Goal: Transaction & Acquisition: Purchase product/service

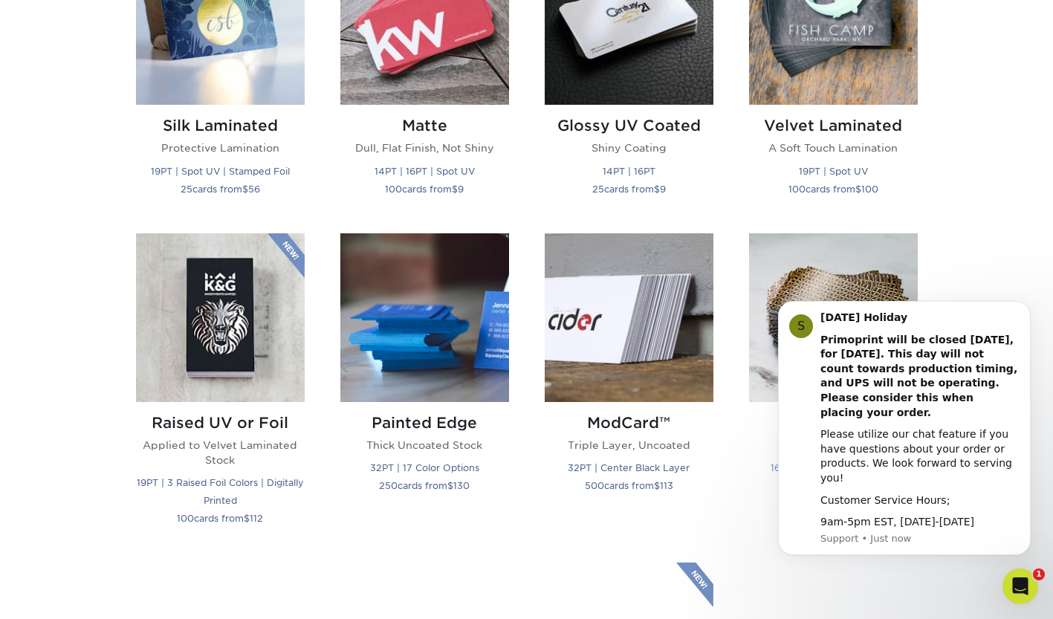
scroll to position [817, 0]
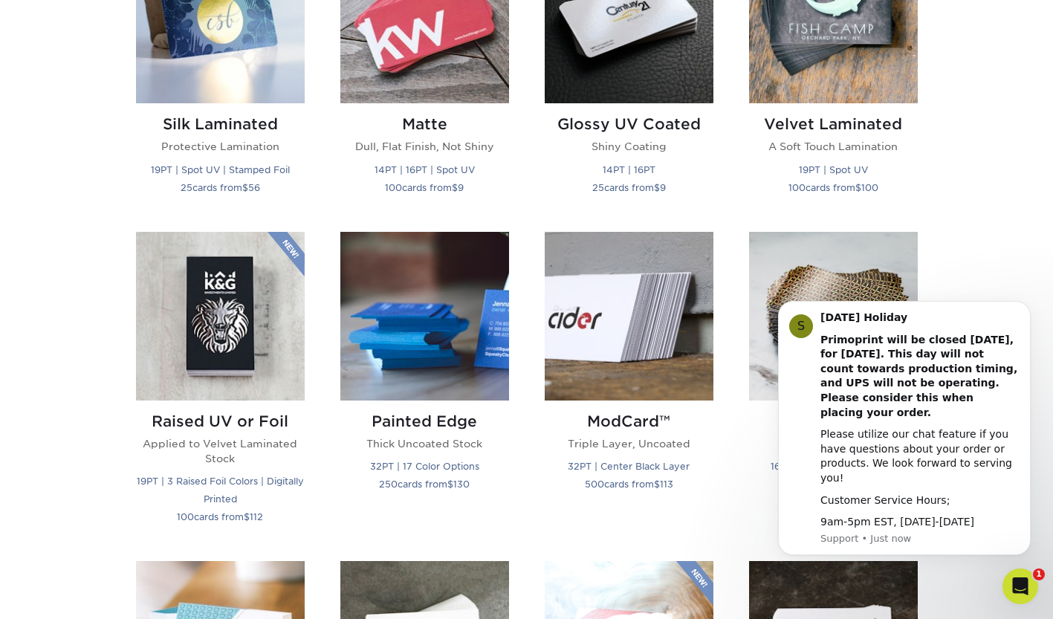
click at [969, 248] on div "Get started below by choosing your paper, finish, and features: Filtered Matche…" at bounding box center [526, 548] width 1053 height 1626
click at [1025, 307] on icon "Dismiss notification" at bounding box center [1027, 306] width 8 height 8
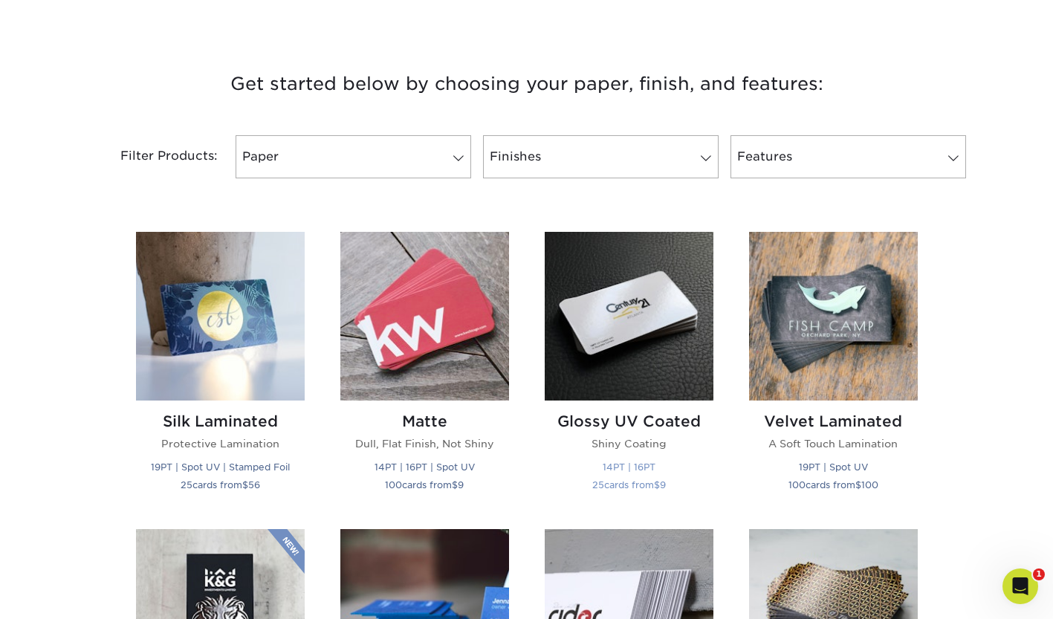
scroll to position [0, 0]
click at [649, 343] on img at bounding box center [629, 316] width 169 height 169
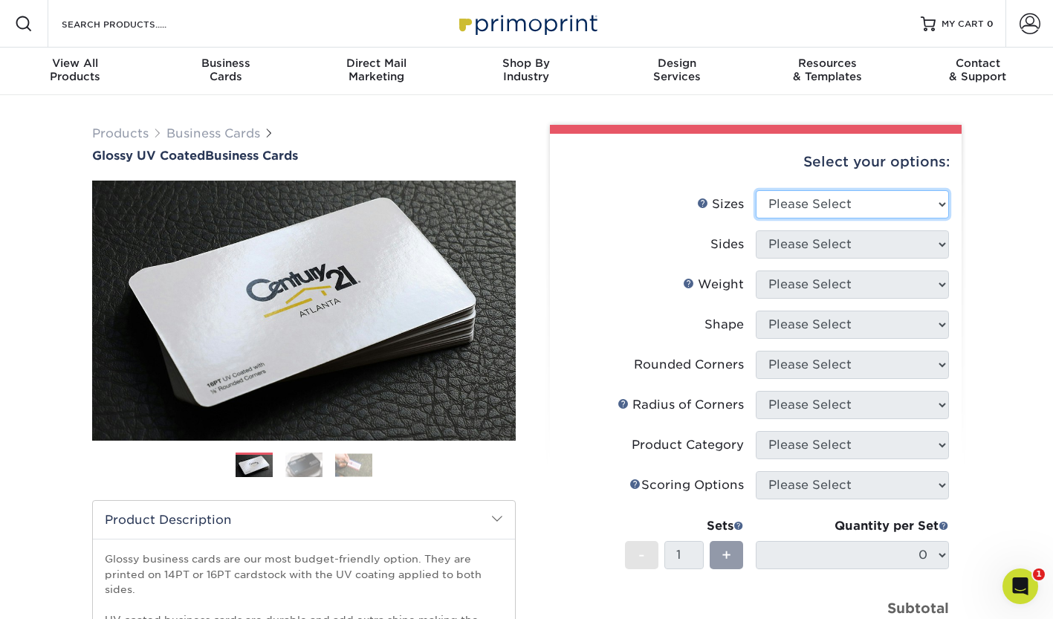
select select "2.00x3.50"
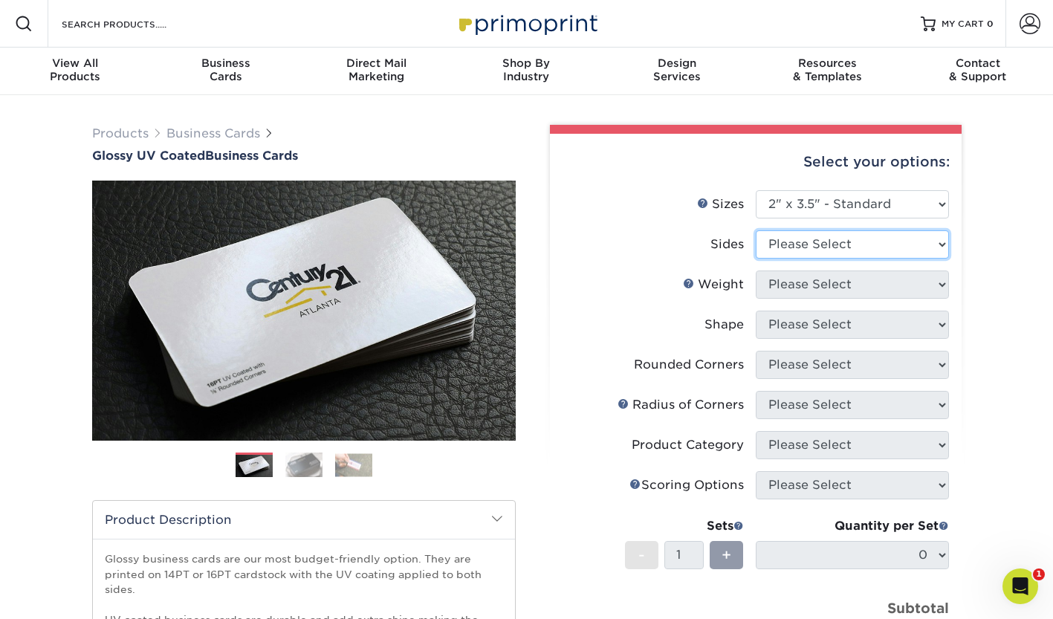
select select "13abbda7-1d64-4f25-8bb2-c179b224825d"
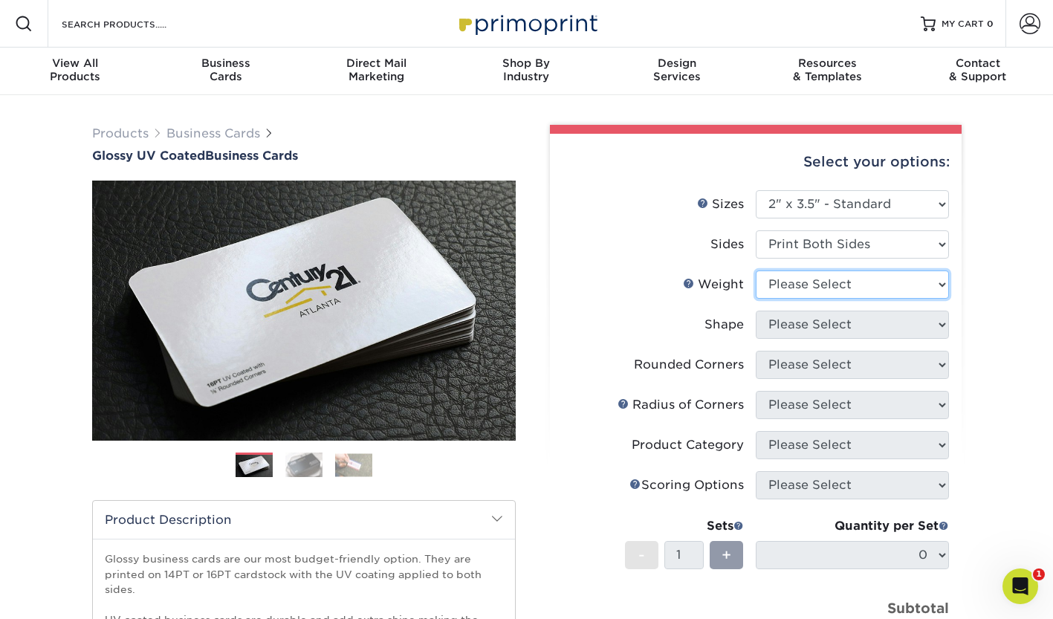
select select "16PT"
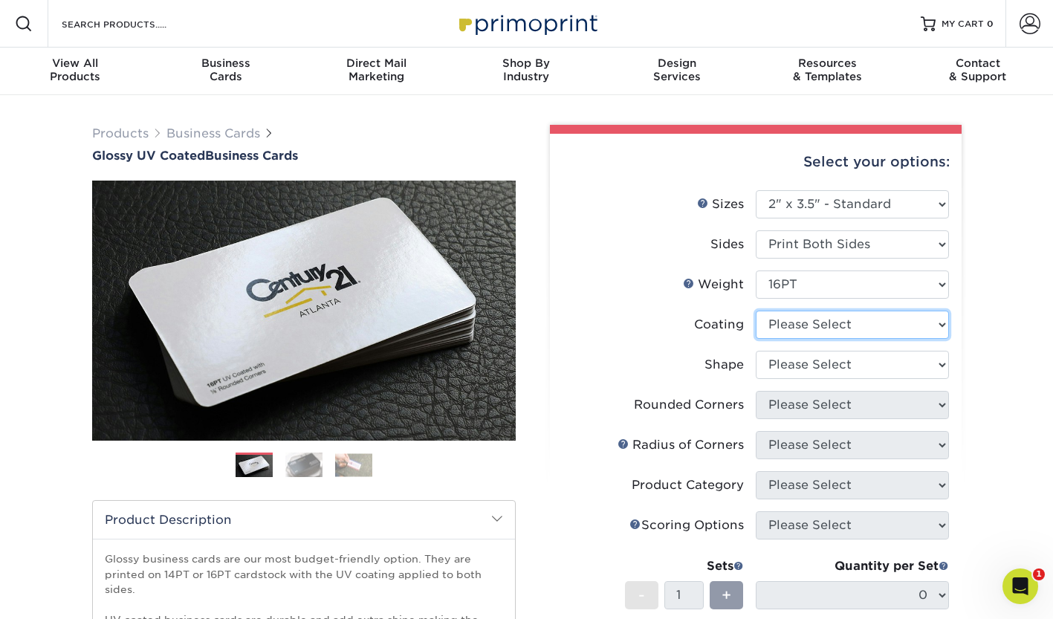
select select "ae367451-b2b8-45df-a344-0f05b6a12993"
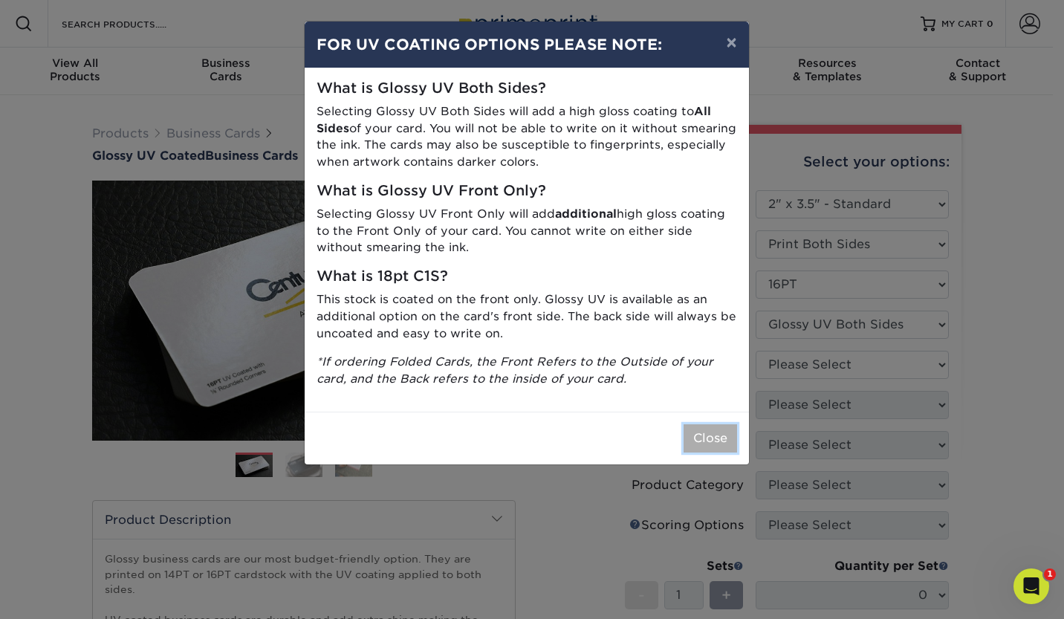
click at [720, 436] on button "Close" at bounding box center [711, 438] width 54 height 28
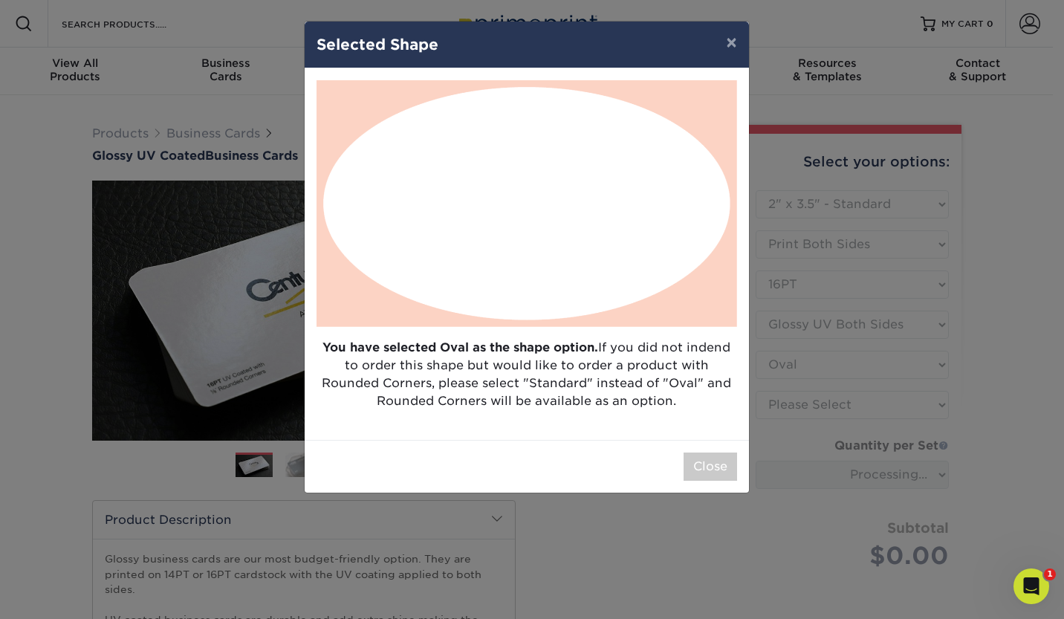
click at [689, 138] on img at bounding box center [527, 203] width 421 height 247
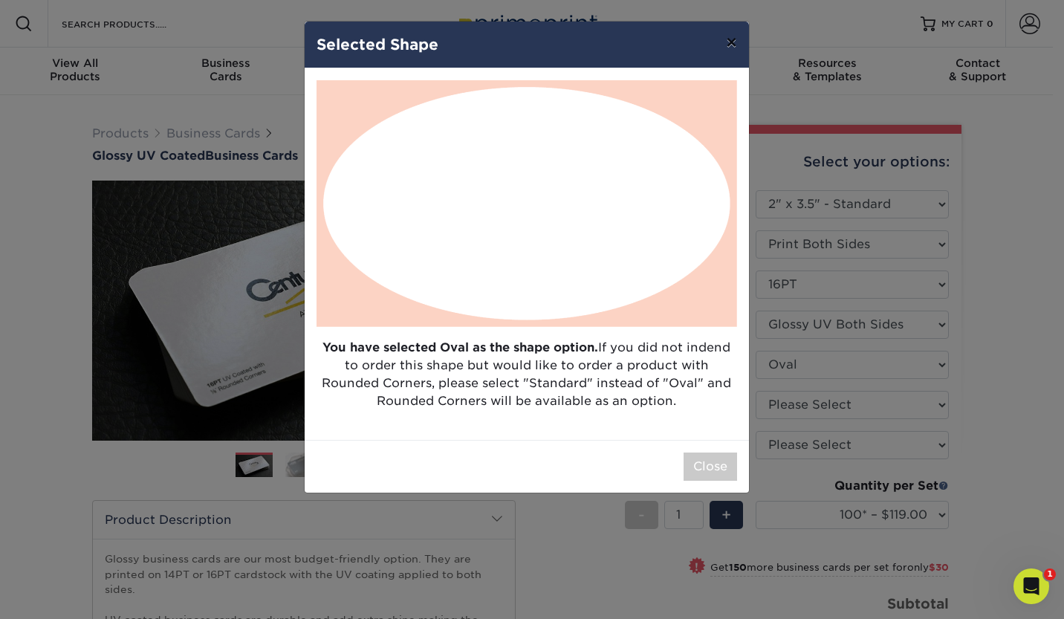
click at [736, 31] on button "×" at bounding box center [731, 43] width 34 height 42
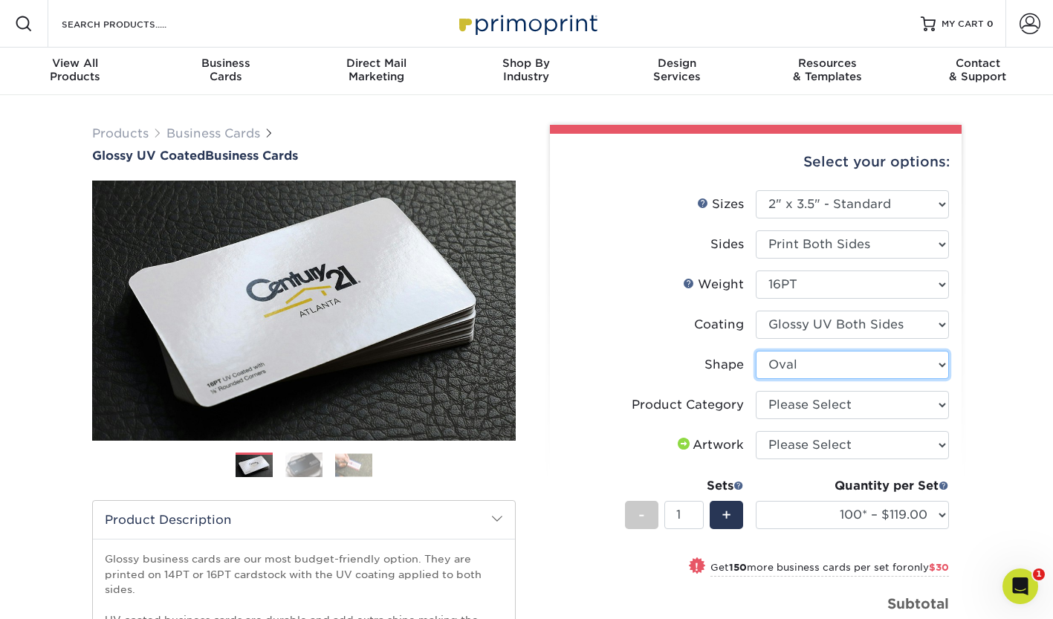
select select "standard"
select select
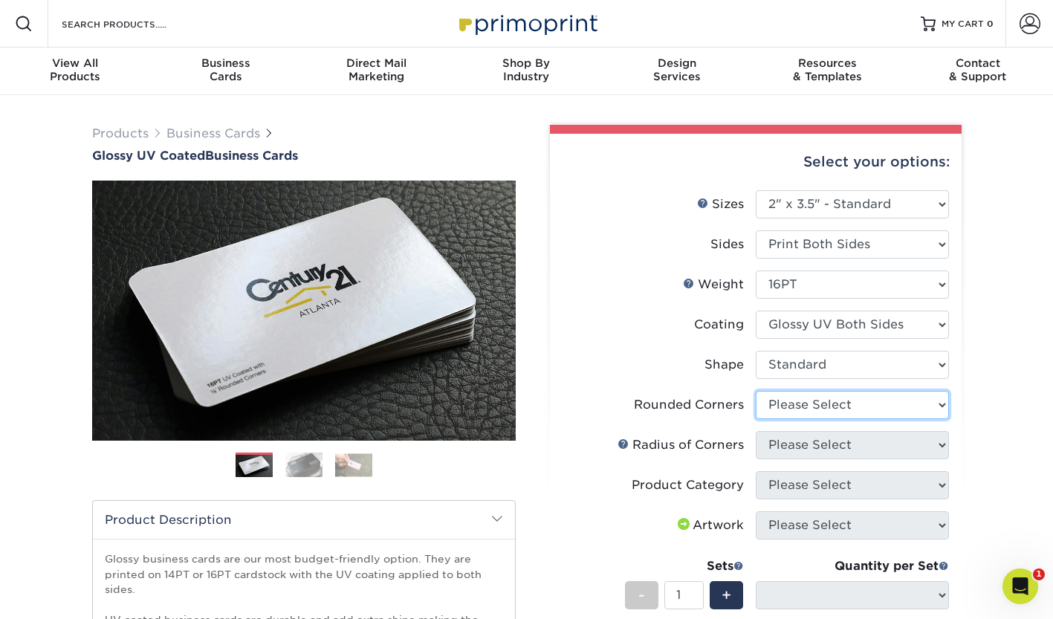
select select "7672df9e-0e0a-464d-8e1f-920c575e4da3"
select select "-1"
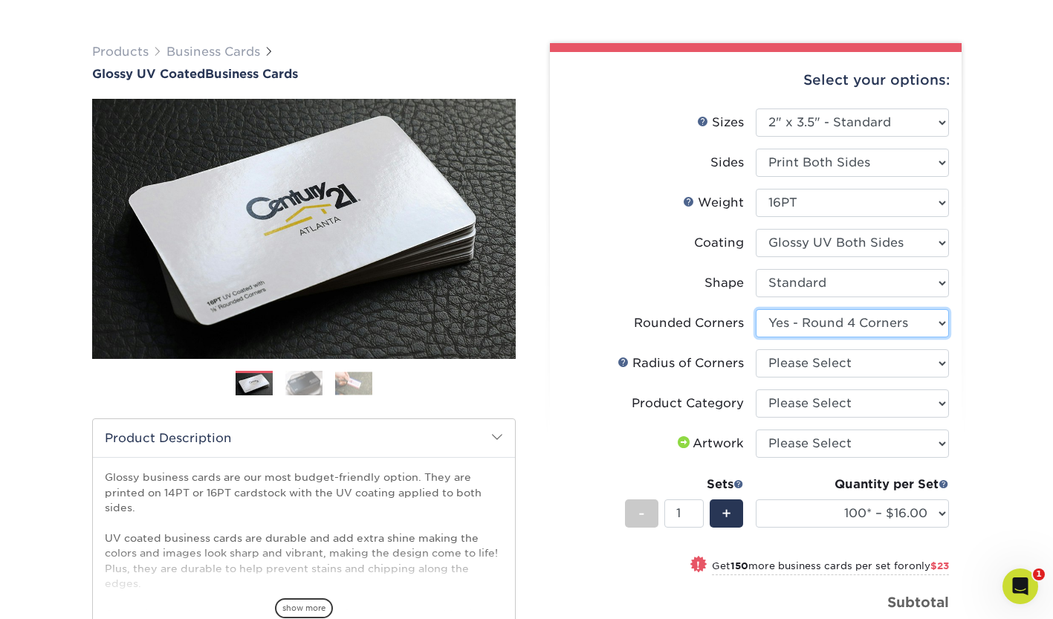
scroll to position [297, 0]
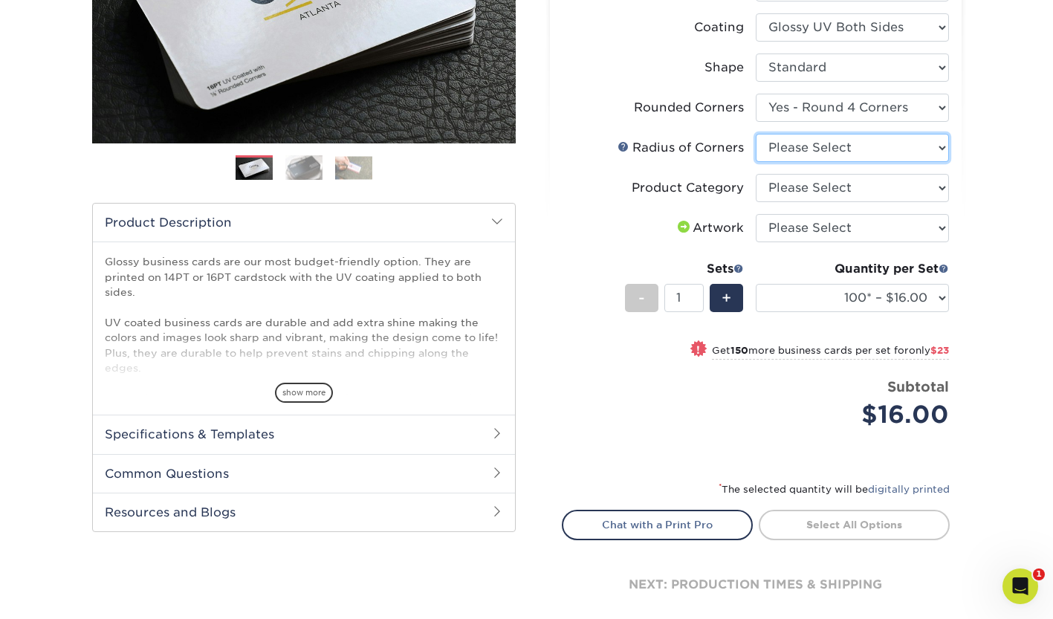
select select "589680c7-ee9a-431b-9d12-d7aeb1386a97"
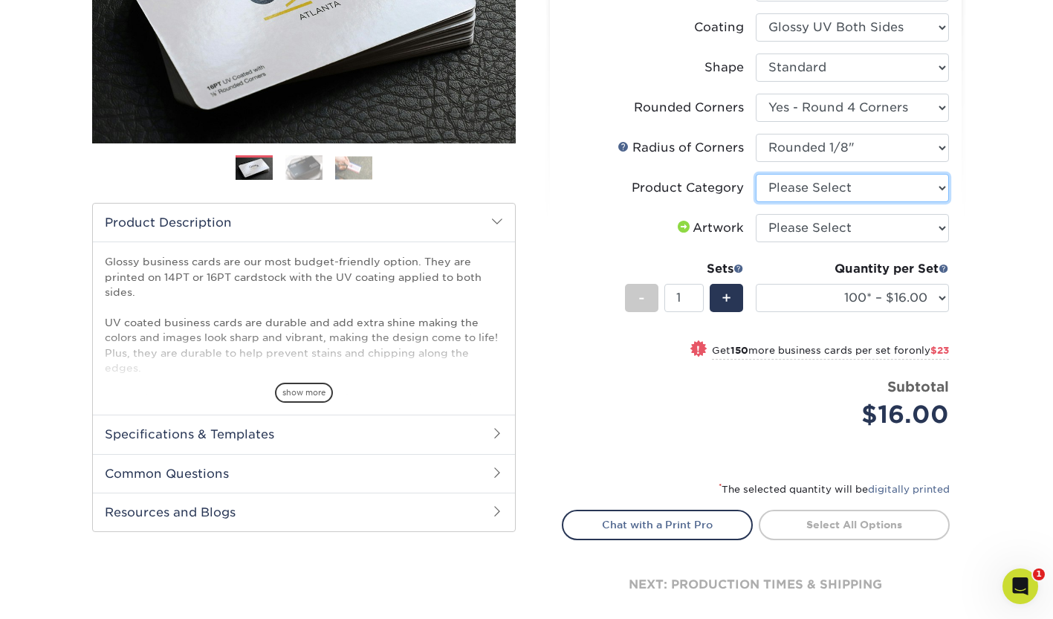
select select "3b5148f1-0588-4f88-a218-97bcfdce65c1"
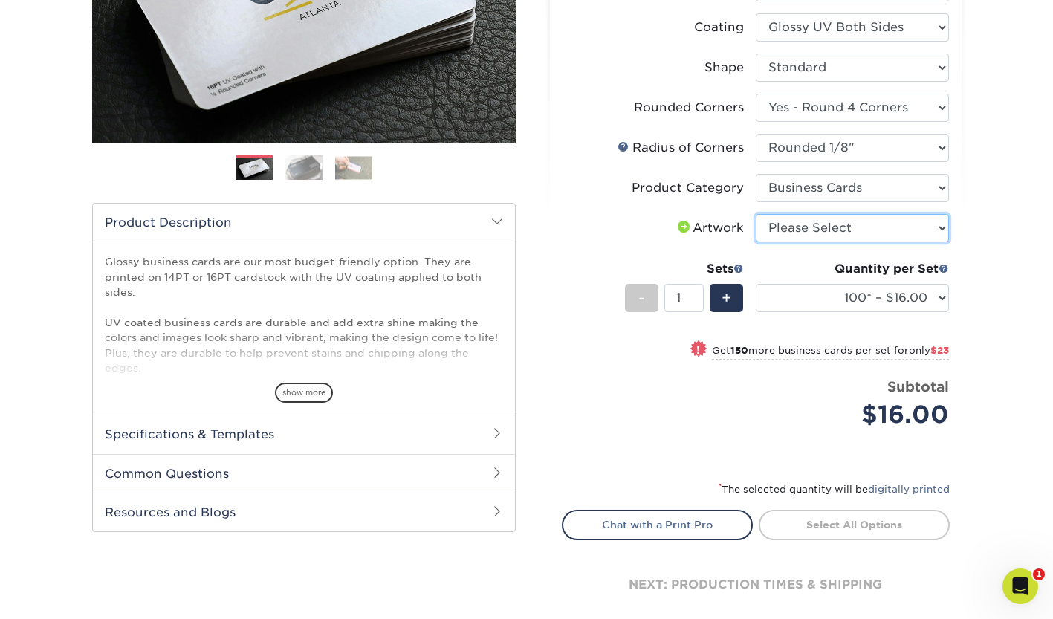
select select "upload"
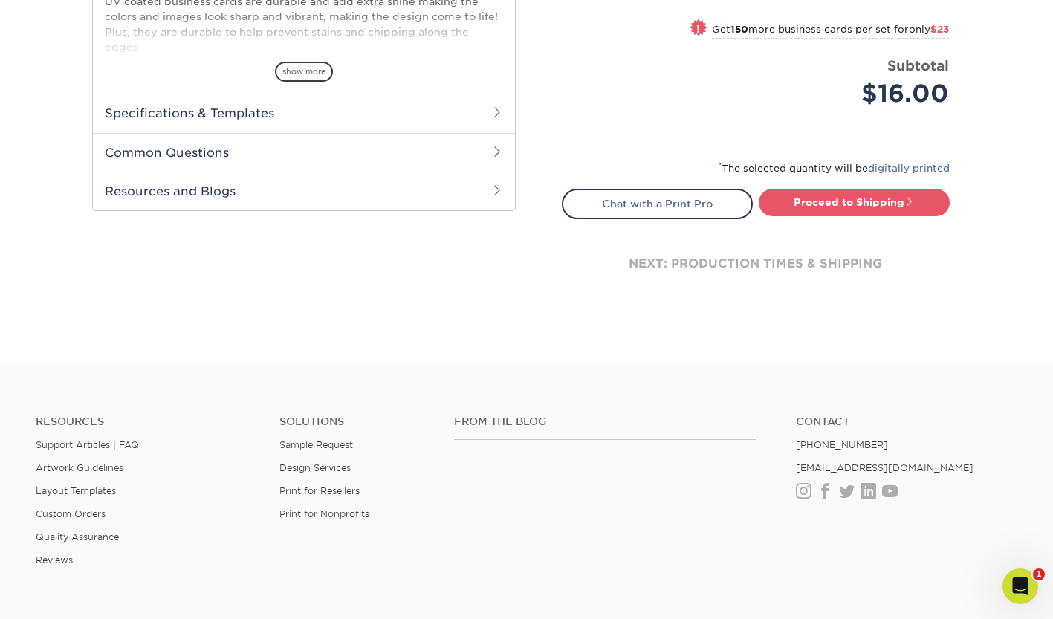
scroll to position [669, 0]
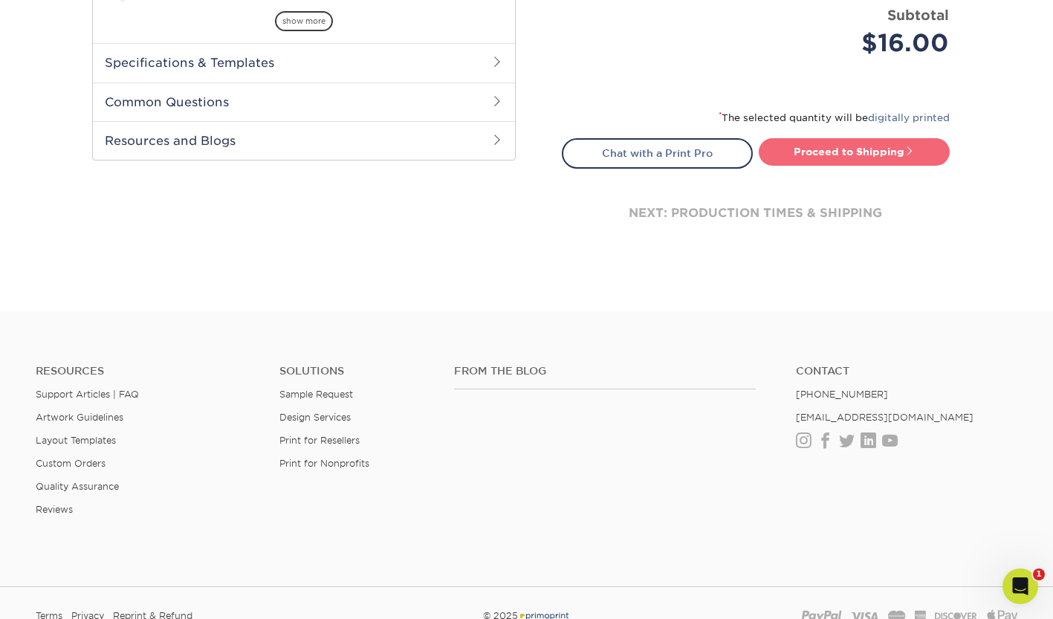
click at [849, 152] on link "Proceed to Shipping" at bounding box center [854, 151] width 191 height 27
type input "Set 1"
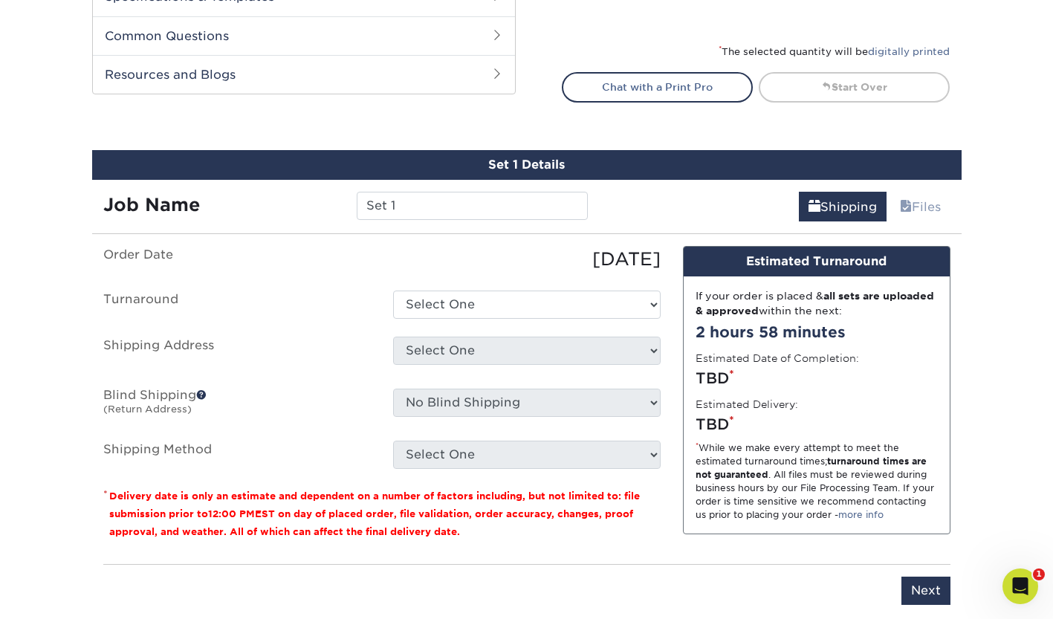
scroll to position [848, 0]
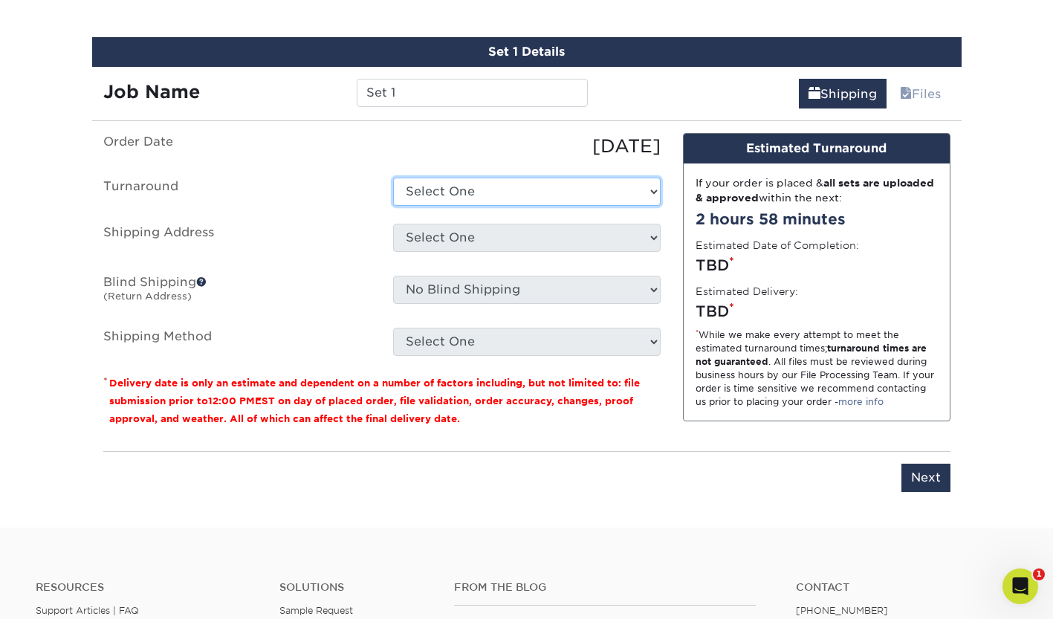
select select "220f8a77-e504-407f-aa5d-ac74a777cbb9"
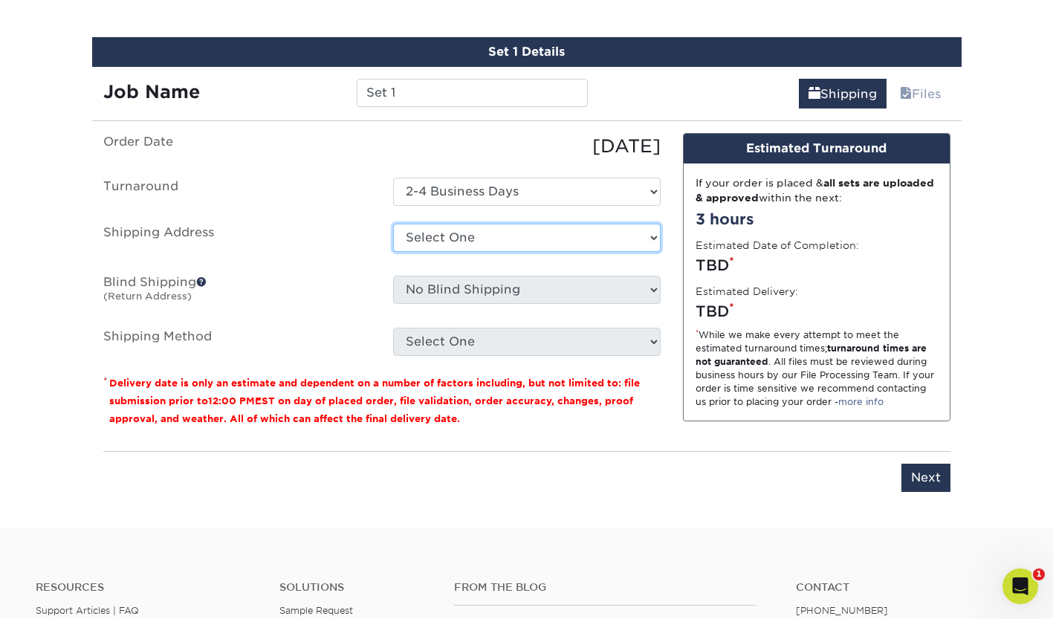
select select "newaddress"
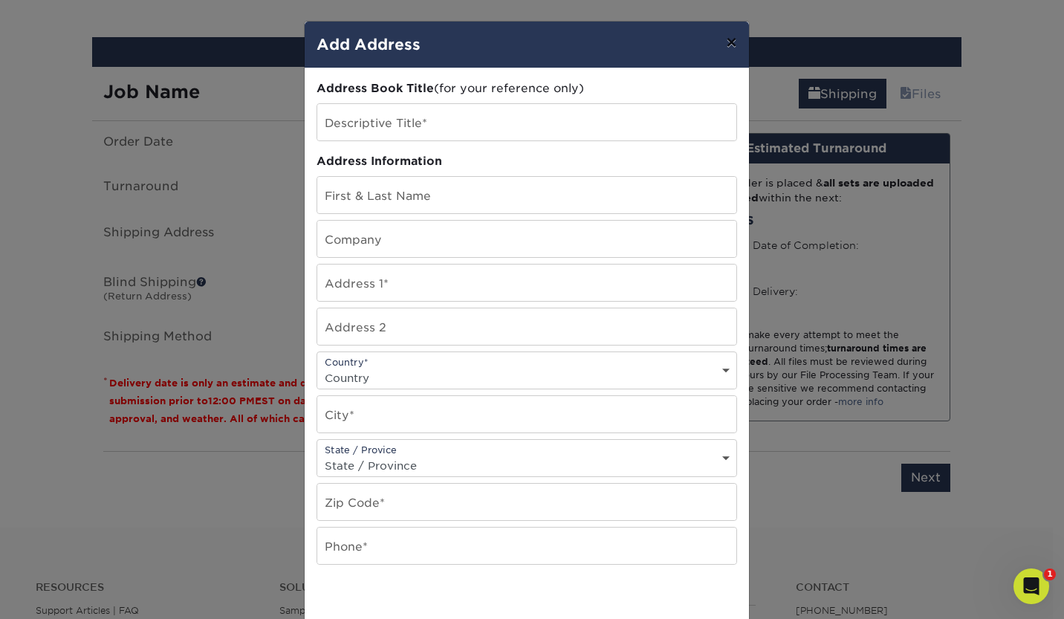
click at [723, 45] on button "×" at bounding box center [731, 43] width 34 height 42
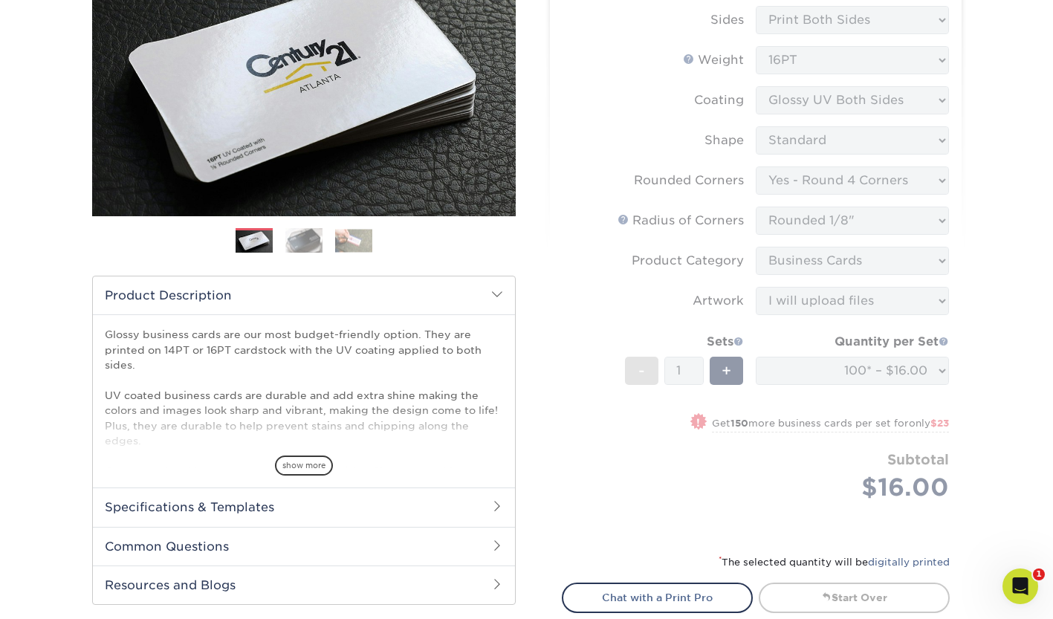
scroll to position [76, 0]
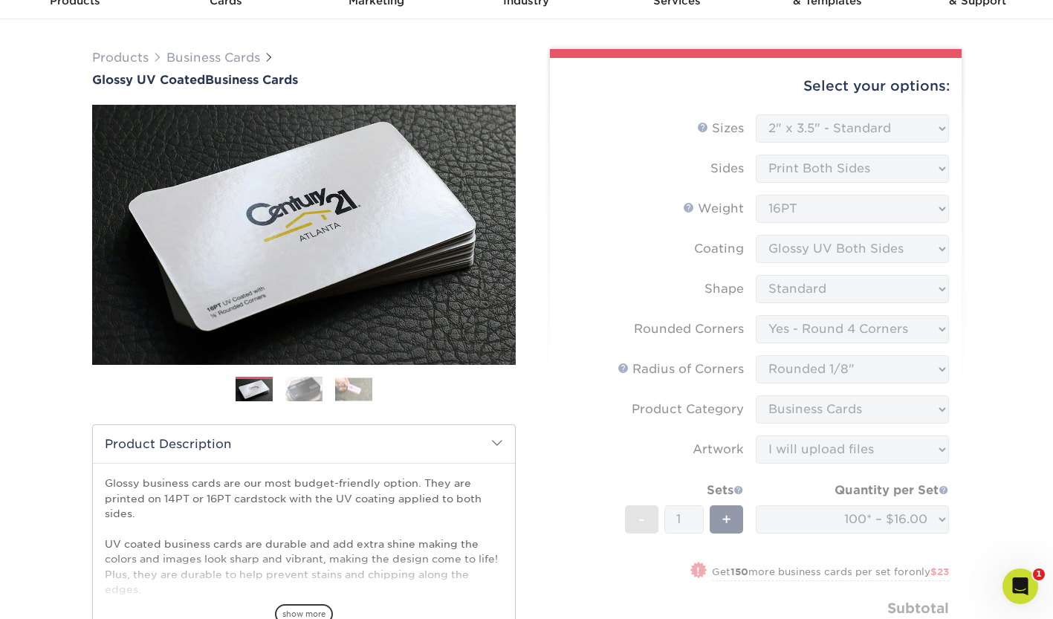
click at [306, 393] on img at bounding box center [303, 389] width 37 height 26
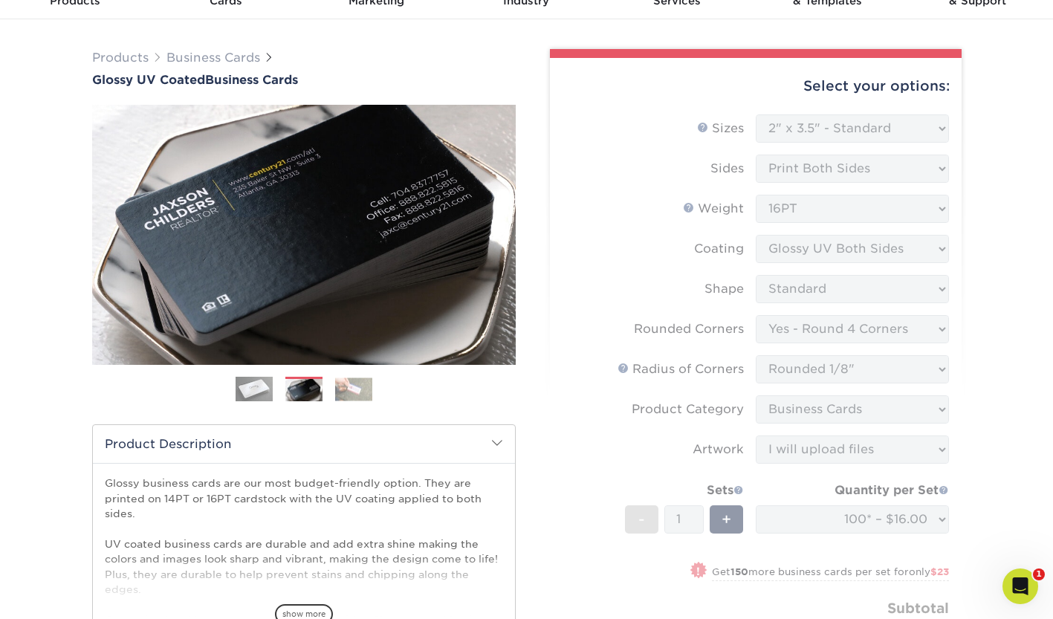
click at [346, 388] on img at bounding box center [353, 389] width 37 height 23
